Goal: Information Seeking & Learning: Learn about a topic

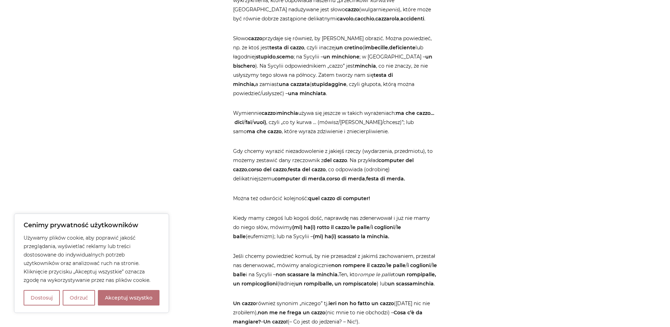
scroll to position [862, 0]
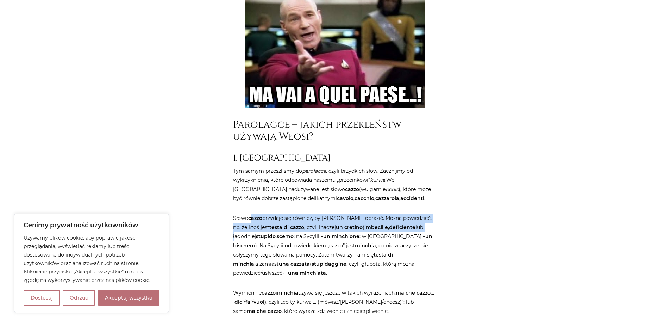
drag, startPoint x: 252, startPoint y: 228, endPoint x: 409, endPoint y: 234, distance: 157.5
click at [409, 234] on p "Słowo cazzo przydaje się również, by [PERSON_NAME] obrazić. Można powiedzieć, n…" at bounding box center [335, 245] width 204 height 64
click at [415, 233] on p "Słowo cazzo przydaje się również, by [PERSON_NAME] obrazić. Można powiedzieć, n…" at bounding box center [335, 245] width 204 height 64
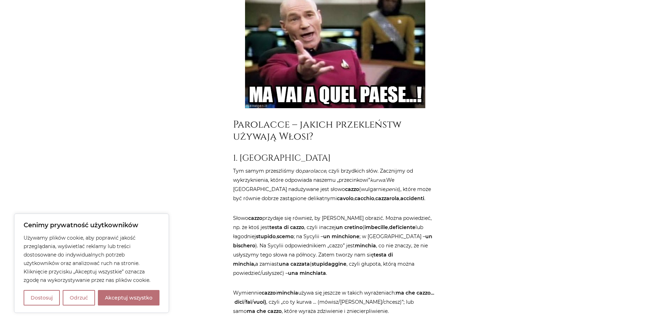
drag, startPoint x: 298, startPoint y: 257, endPoint x: 452, endPoint y: 270, distance: 154.1
drag, startPoint x: 461, startPoint y: 290, endPoint x: 461, endPoint y: 287, distance: 3.9
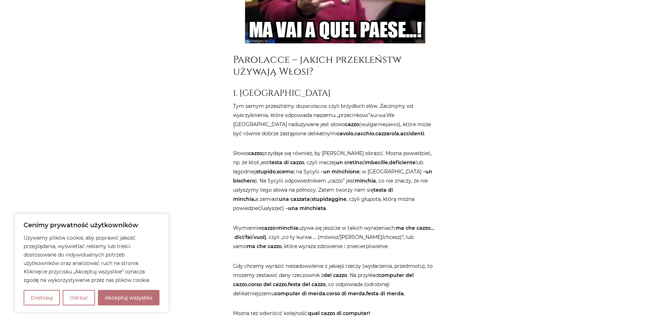
scroll to position [934, 0]
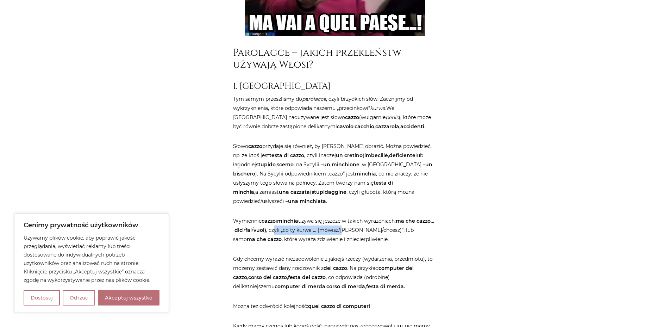
drag, startPoint x: 313, startPoint y: 238, endPoint x: 380, endPoint y: 238, distance: 67.3
click at [380, 238] on p "Wymiennie cazzo i minchia używa się jeszcze w takich wyrażeniach: ma che cazzo……" at bounding box center [335, 229] width 204 height 27
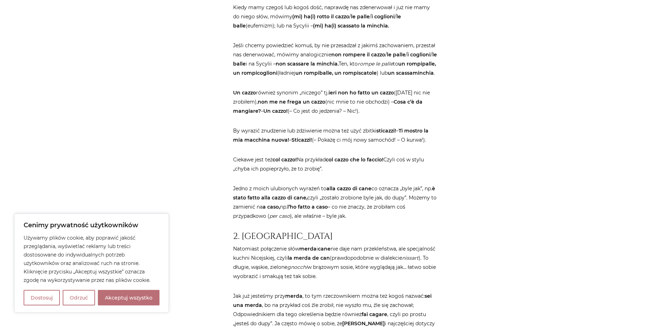
scroll to position [1293, 0]
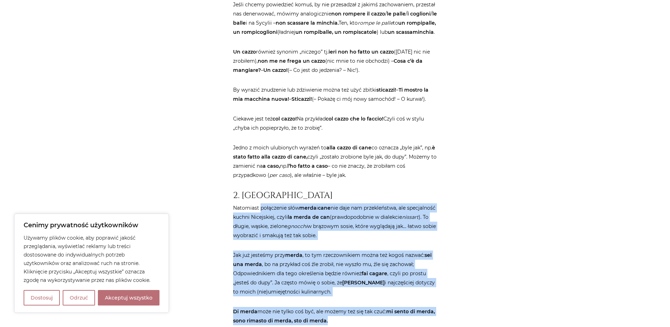
drag, startPoint x: 226, startPoint y: 226, endPoint x: 262, endPoint y: 230, distance: 36.4
click at [262, 230] on div "Strona główna / Blog / Jak to powiedzieć? / Przekleństwa po włosku. Bez cenzury…" at bounding box center [335, 186] width 423 height 2787
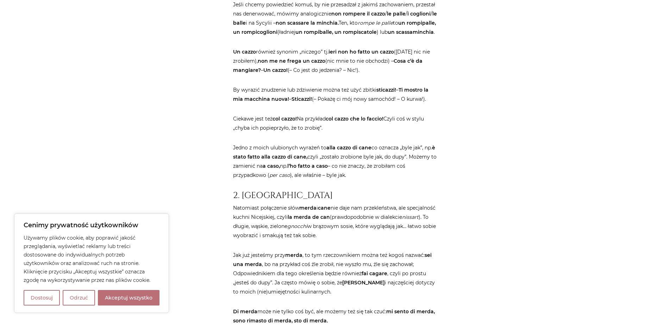
click at [431, 219] on article "Strona główna / Blog / Jak to powiedzieć? / Przekleństwa po włosku. Bez cenzury…" at bounding box center [335, 113] width 204 height 2640
drag, startPoint x: 232, startPoint y: 236, endPoint x: 378, endPoint y: 236, distance: 145.4
click at [378, 236] on div "Strona główna / Blog / Jak to powiedzieć? / Przekleństwa po włosku. Bez cenzury…" at bounding box center [335, 113] width 211 height 2640
click at [519, 171] on div "Strona główna / Blog / Jak to powiedzieć? / Przekleństwa po włosku. Bez cenzury…" at bounding box center [335, 186] width 423 height 2787
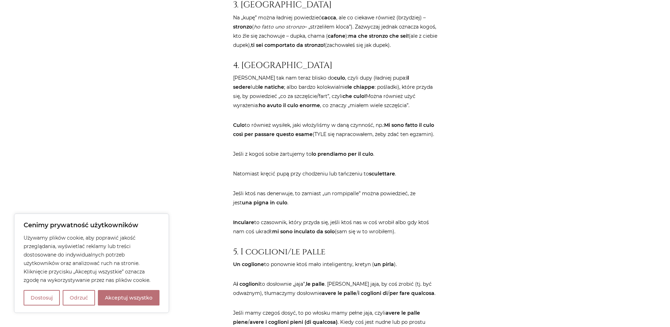
scroll to position [1616, 0]
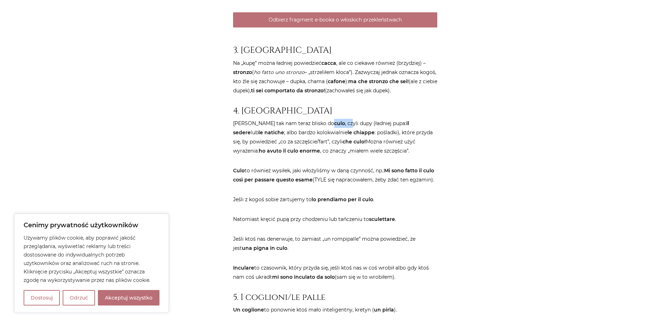
drag, startPoint x: 308, startPoint y: 143, endPoint x: 326, endPoint y: 139, distance: 19.0
click at [326, 139] on p "Jakoś tak nam teraz blisko do culo , czyli dupy (ładniej pupa: il sedere lub le…" at bounding box center [335, 137] width 204 height 37
click at [400, 155] on p "Jakoś tak nam teraz blisko do culo , czyli dupy (ładniej pupa: il sedere lub le…" at bounding box center [335, 137] width 204 height 37
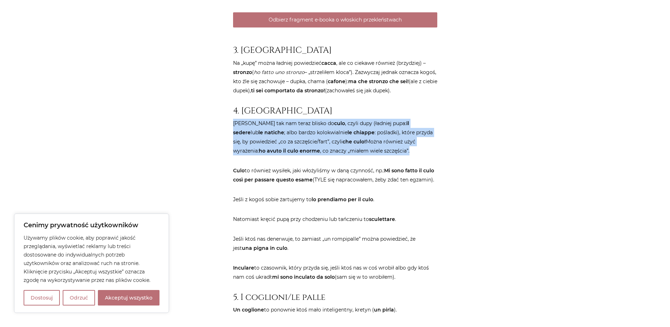
drag, startPoint x: 406, startPoint y: 170, endPoint x: 232, endPoint y: 139, distance: 176.2
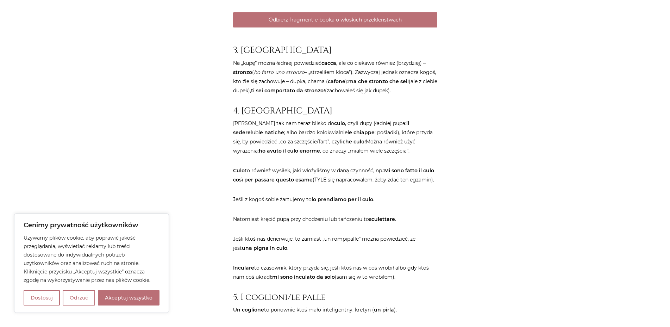
drag, startPoint x: 450, startPoint y: 169, endPoint x: 445, endPoint y: 168, distance: 5.3
